Goal: Navigation & Orientation: Find specific page/section

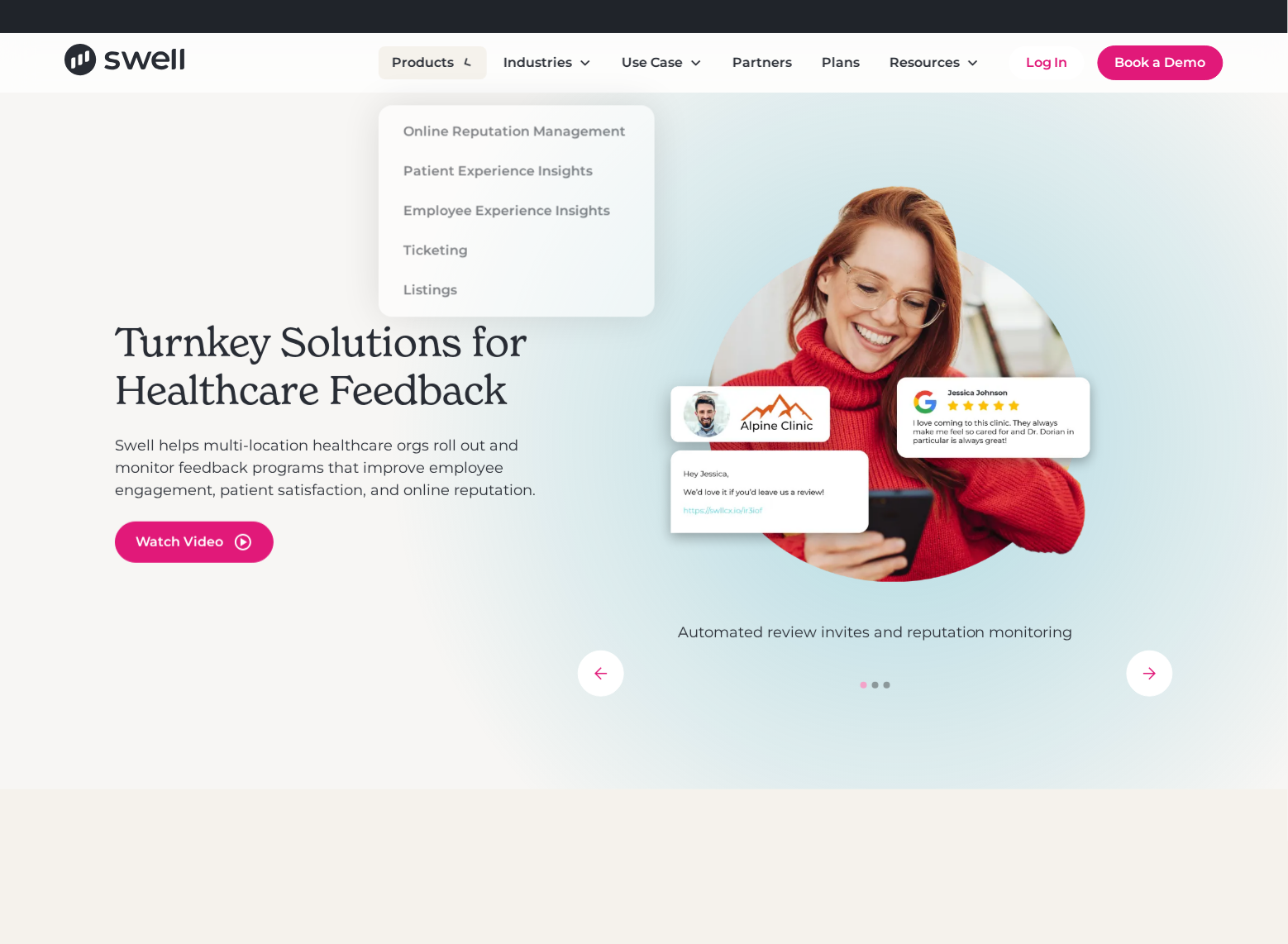
click at [463, 54] on div "Products" at bounding box center [432, 63] width 108 height 33
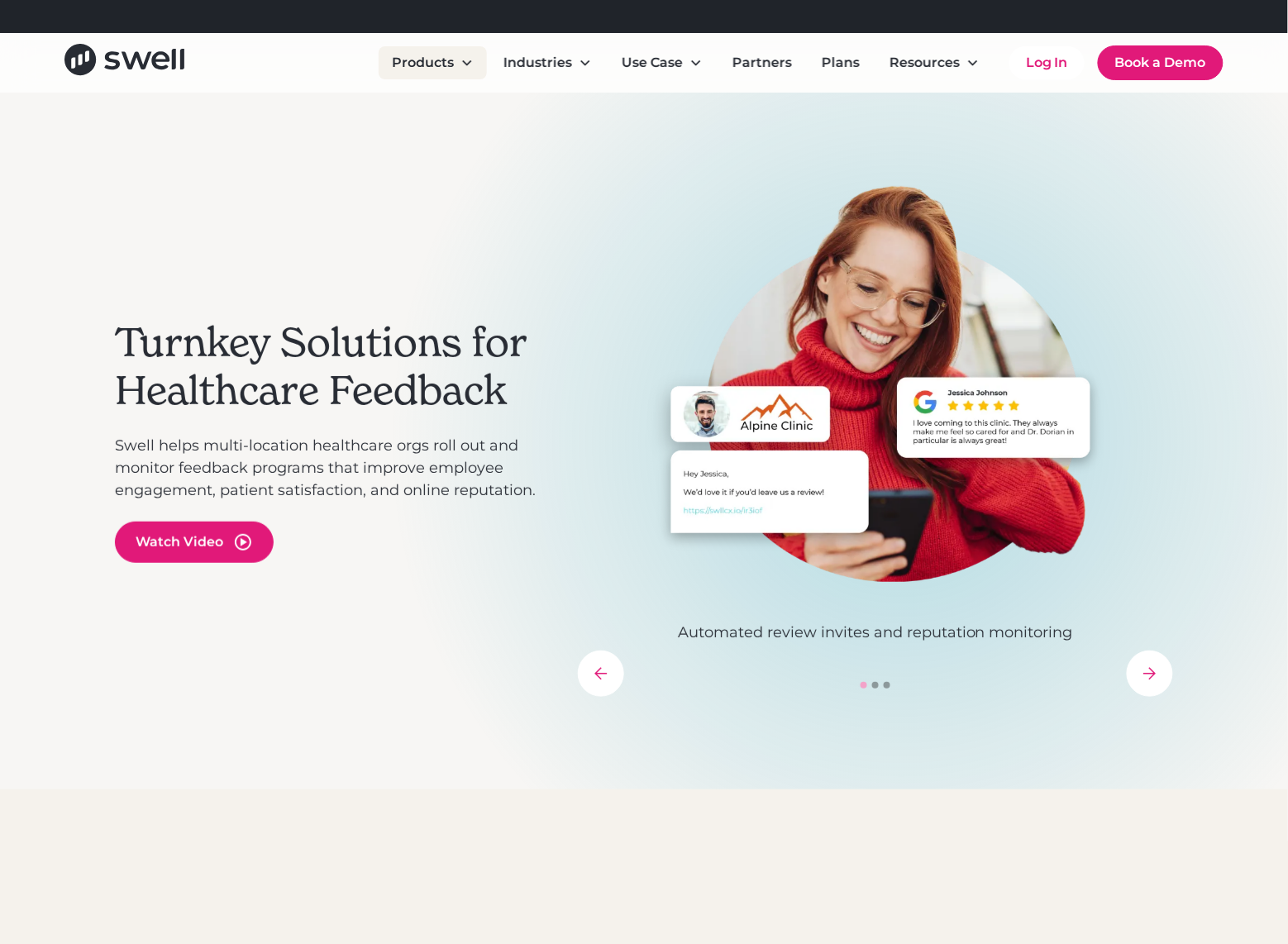
click at [462, 54] on div "Products" at bounding box center [432, 63] width 108 height 33
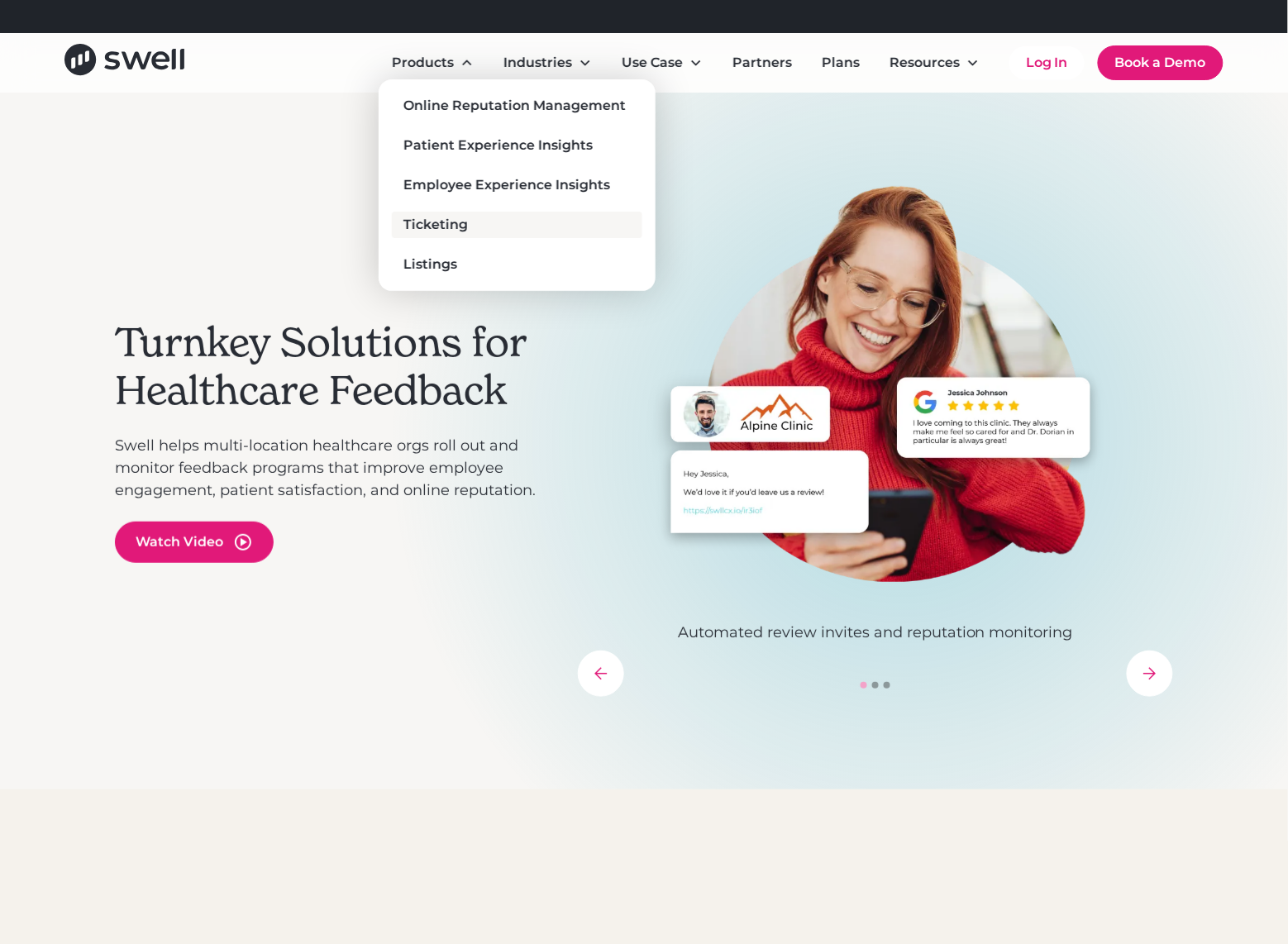
click at [460, 226] on div "Ticketing" at bounding box center [435, 224] width 64 height 20
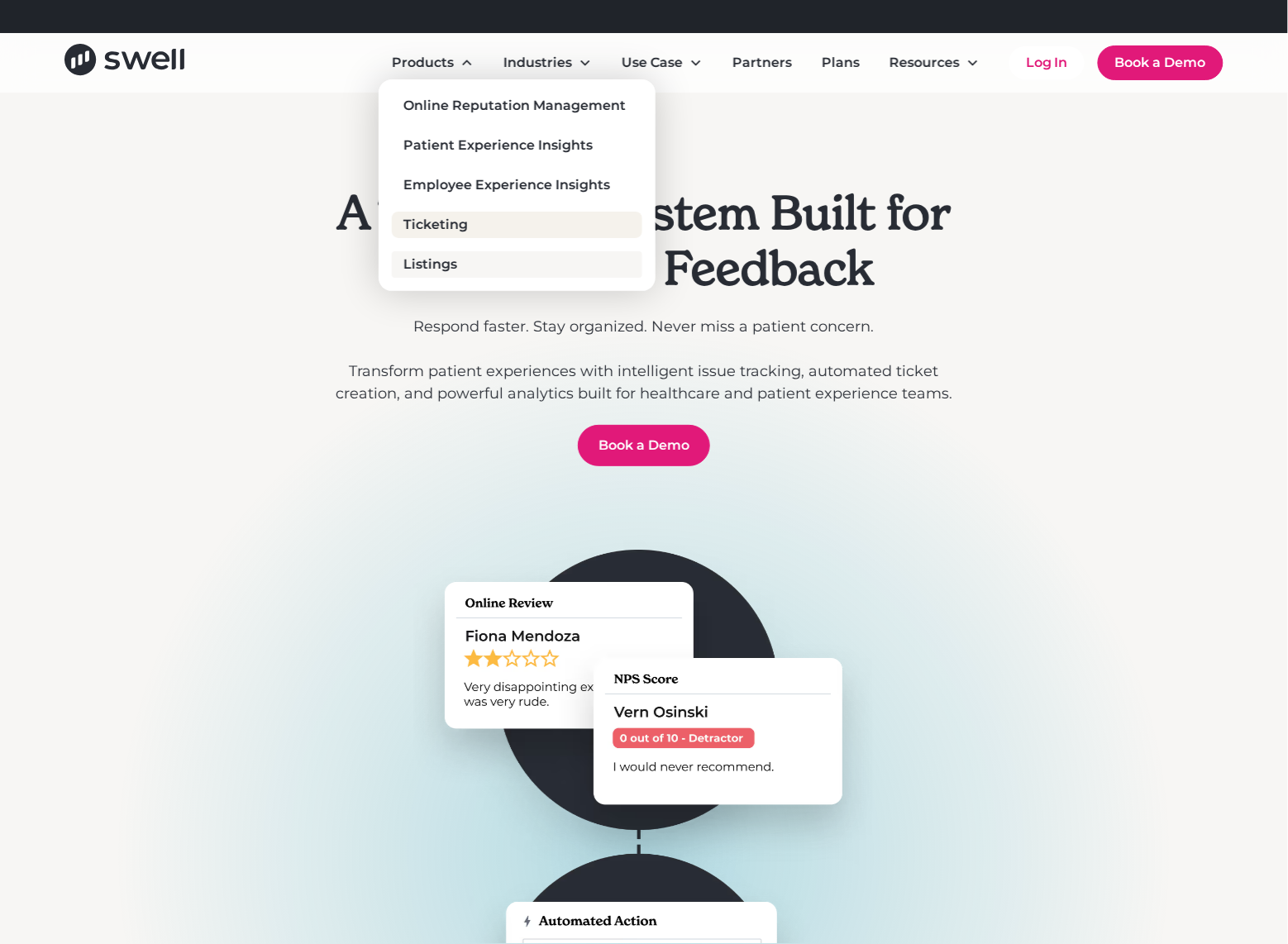
click at [447, 265] on div "Listings" at bounding box center [430, 264] width 54 height 20
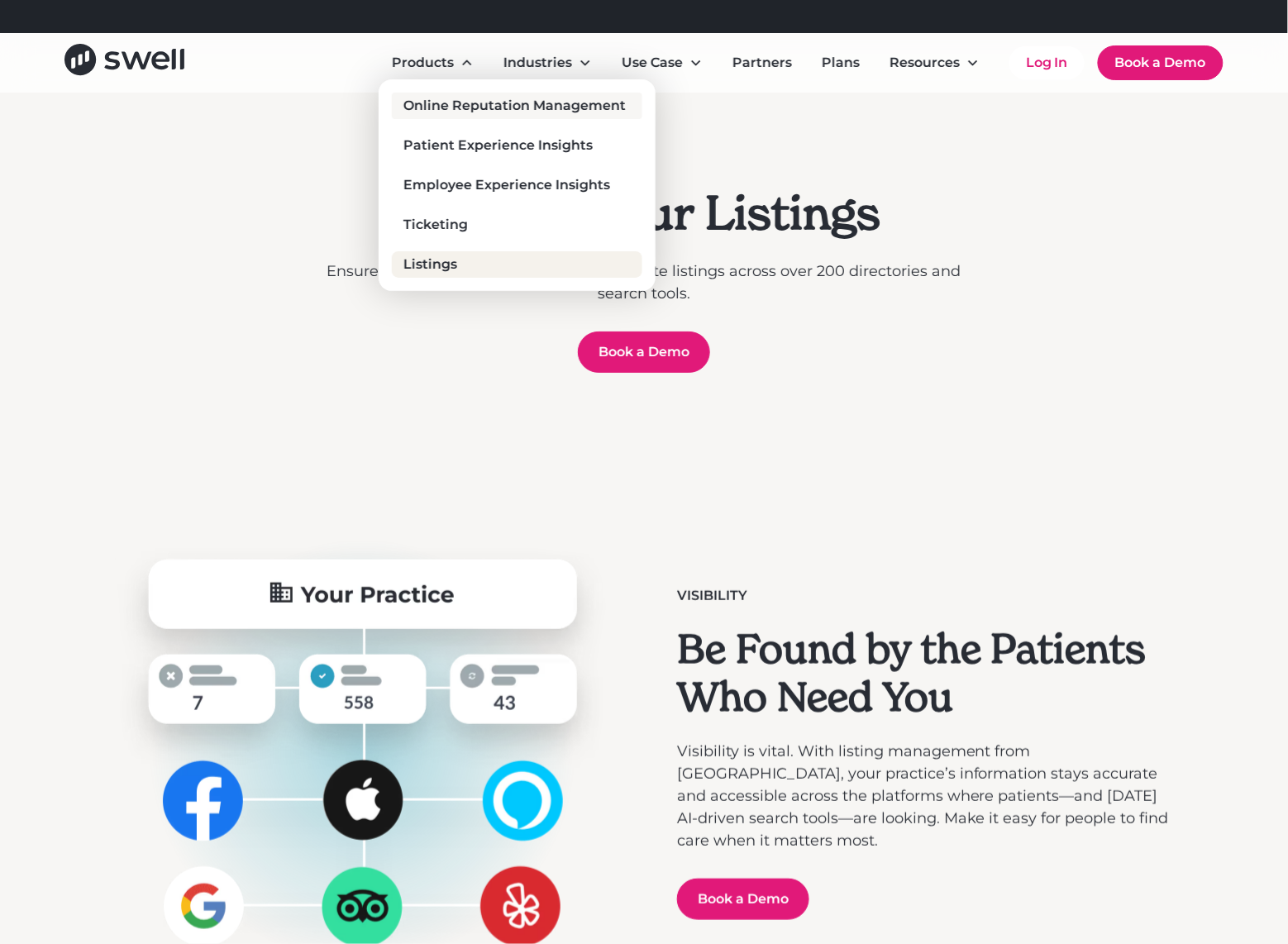
click at [437, 111] on div "Online Reputation Management" at bounding box center [514, 106] width 223 height 20
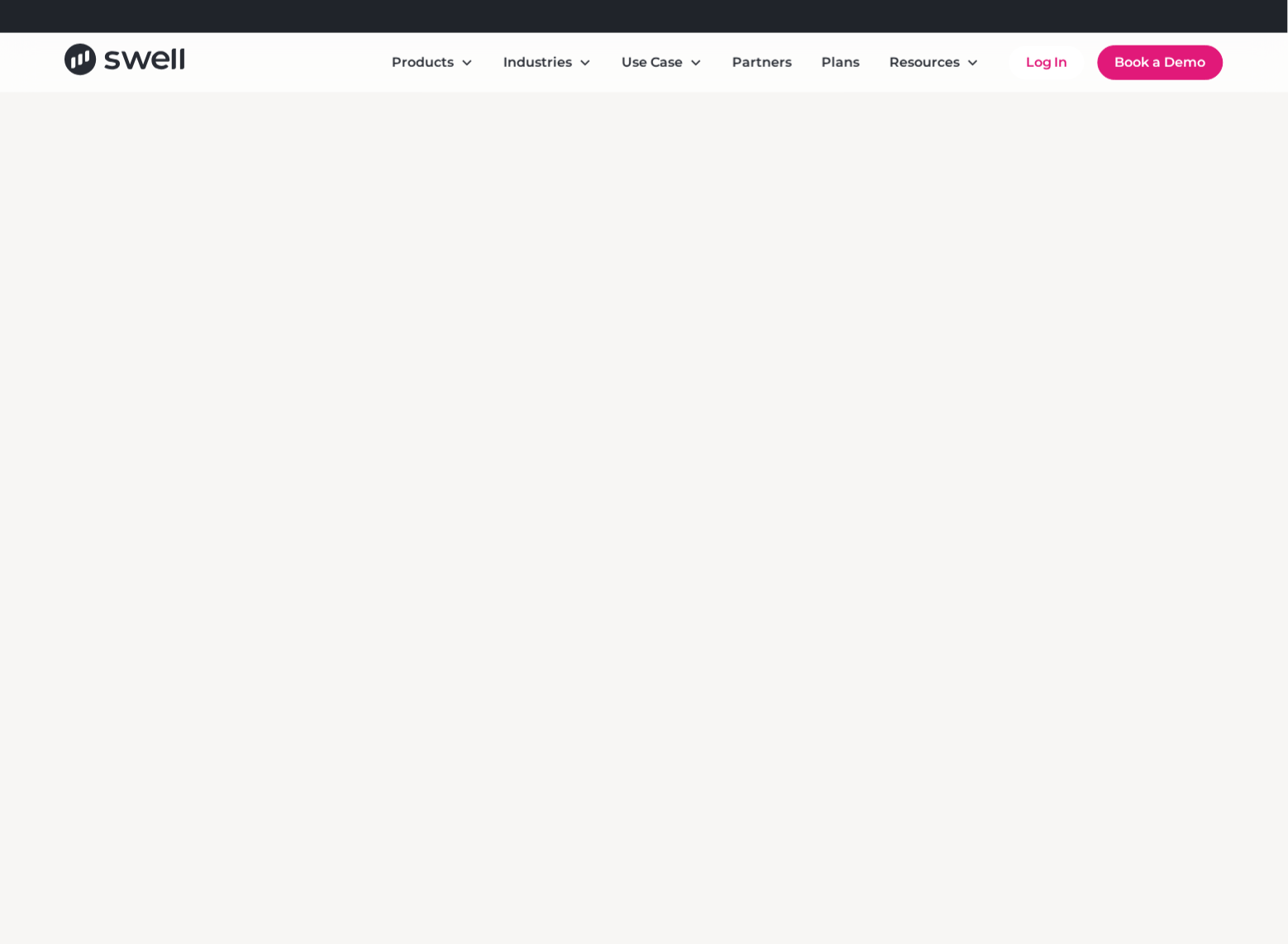
scroll to position [7572, 0]
